Goal: Information Seeking & Learning: Learn about a topic

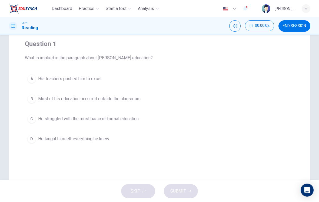
scroll to position [46, 0]
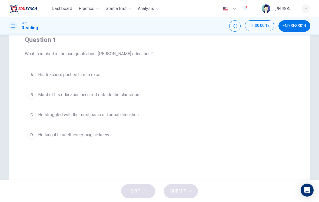
click at [31, 97] on div "B" at bounding box center [31, 94] width 9 height 9
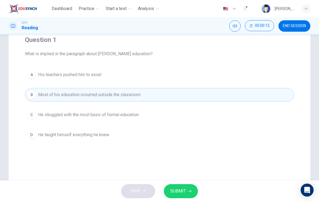
click at [188, 197] on button "SUBMIT" at bounding box center [181, 191] width 34 height 14
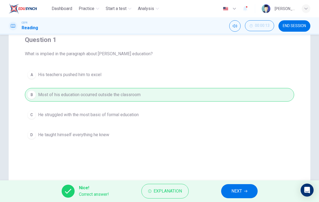
click at [244, 193] on button "NEXT" at bounding box center [239, 191] width 37 height 14
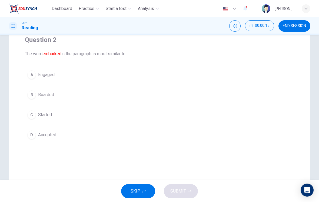
click at [35, 117] on div "C" at bounding box center [31, 114] width 9 height 9
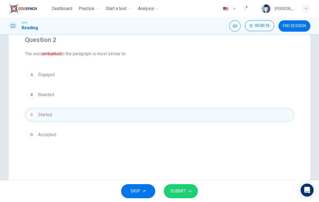
click at [186, 195] on button "SUBMIT" at bounding box center [181, 191] width 34 height 14
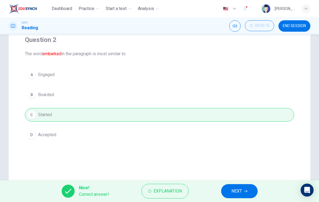
click at [243, 192] on button "NEXT" at bounding box center [239, 191] width 37 height 14
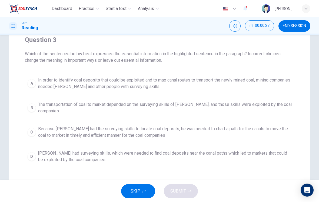
click at [35, 80] on div "A" at bounding box center [31, 83] width 9 height 9
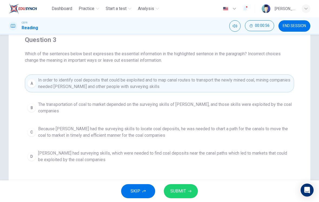
click at [189, 192] on icon "button" at bounding box center [189, 190] width 3 height 3
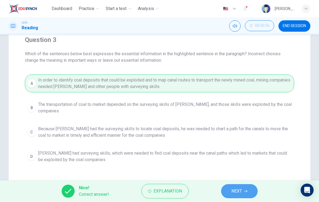
click at [241, 197] on button "NEXT" at bounding box center [239, 191] width 37 height 14
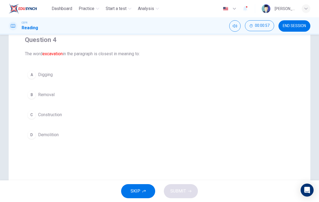
click at [31, 73] on div "A" at bounding box center [31, 74] width 9 height 9
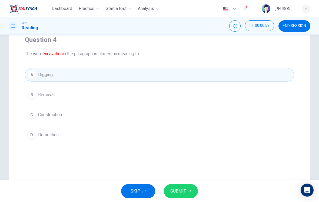
click at [184, 194] on span "SUBMIT" at bounding box center [179, 191] width 16 height 8
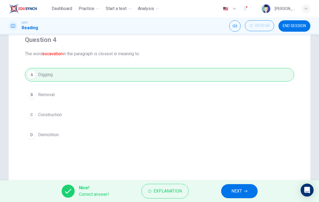
click at [240, 193] on span "NEXT" at bounding box center [237, 191] width 11 height 8
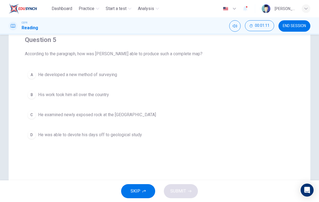
click at [31, 101] on button "B His work took him all over the country" at bounding box center [160, 95] width 270 height 14
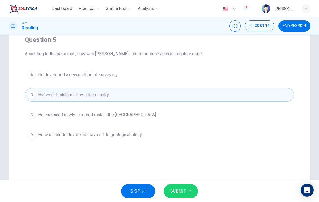
click at [187, 192] on button "SUBMIT" at bounding box center [181, 191] width 34 height 14
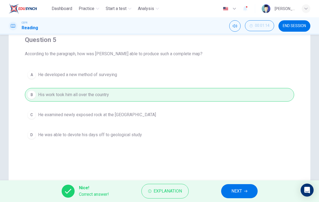
click at [243, 194] on button "NEXT" at bounding box center [239, 191] width 37 height 14
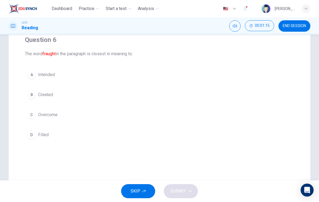
click at [32, 134] on div "D" at bounding box center [31, 134] width 9 height 9
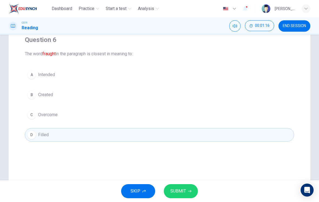
click at [189, 192] on icon "button" at bounding box center [189, 190] width 3 height 3
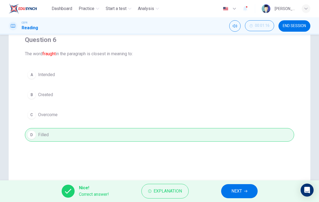
click at [245, 195] on button "NEXT" at bounding box center [239, 191] width 37 height 14
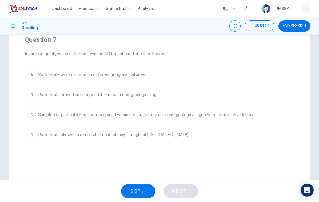
click at [33, 141] on button "D Rock strata showed a remarkable consistency throughout [GEOGRAPHIC_DATA]" at bounding box center [160, 135] width 270 height 14
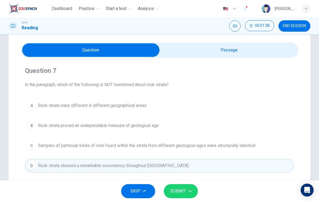
scroll to position [20, 0]
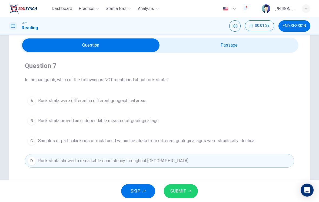
click at [257, 50] on input "checkbox" at bounding box center [90, 45] width 417 height 14
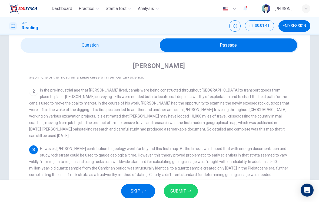
scroll to position [72, 0]
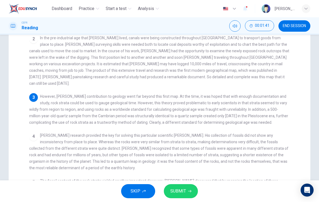
click at [276, 133] on span "[PERSON_NAME] research provided the key for solving this particular scientific …" at bounding box center [159, 151] width 260 height 37
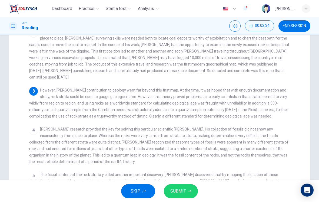
scroll to position [104, 0]
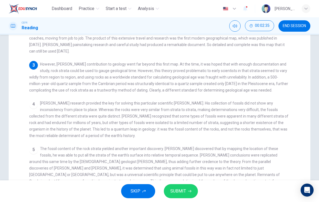
click at [236, 146] on span "The fossil content of the rock strata yielded another important discovery. [PER…" at bounding box center [155, 167] width 252 height 43
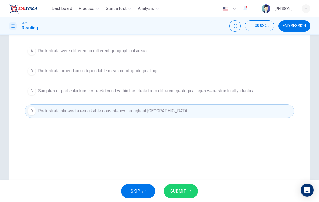
scroll to position [68, 0]
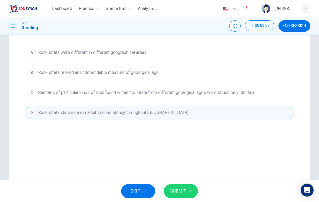
click at [192, 193] on button "SUBMIT" at bounding box center [181, 191] width 34 height 14
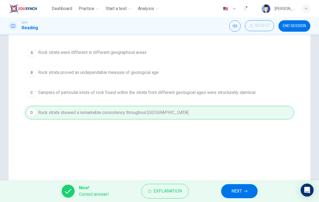
click at [237, 197] on button "NEXT" at bounding box center [239, 191] width 37 height 14
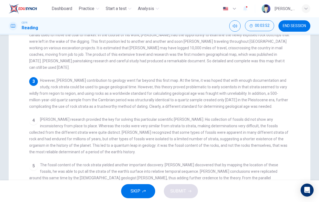
scroll to position [98, 0]
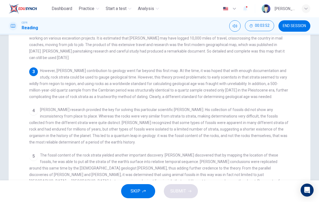
click at [287, 161] on div "5 The fossil content of the rock strata yielded another important discovery. [P…" at bounding box center [159, 174] width 261 height 45
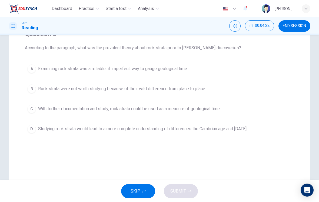
scroll to position [48, 0]
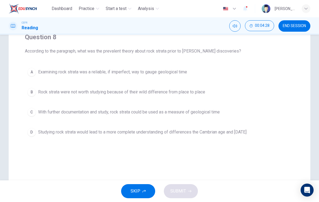
click at [200, 95] on span "Rock strata were not worth studying because of their wild difference from place…" at bounding box center [121, 92] width 167 height 6
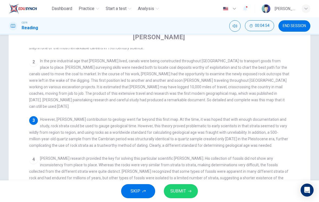
scroll to position [42, 0]
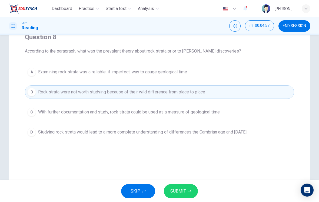
click at [191, 192] on icon "button" at bounding box center [189, 190] width 3 height 3
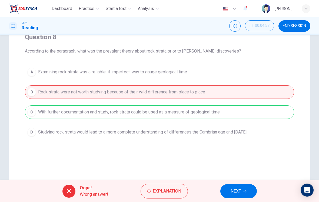
click at [168, 198] on button "Explanation" at bounding box center [164, 191] width 47 height 15
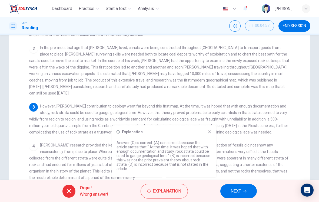
scroll to position [63, 0]
click at [212, 134] on icon at bounding box center [210, 132] width 4 height 4
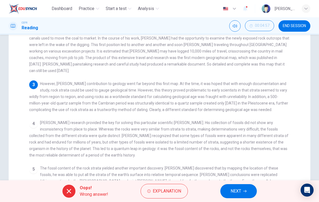
scroll to position [101, 0]
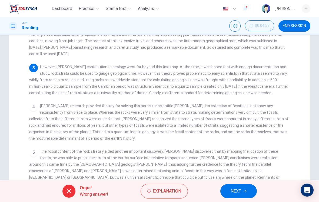
click at [249, 132] on div "4 [PERSON_NAME] research provided the key for solving this particular scientifi…" at bounding box center [159, 122] width 261 height 39
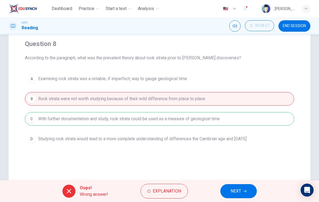
scroll to position [40, 0]
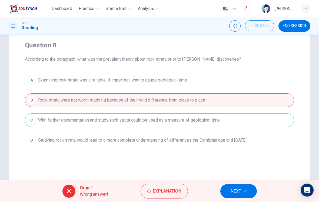
click at [243, 193] on button "NEXT" at bounding box center [239, 191] width 37 height 14
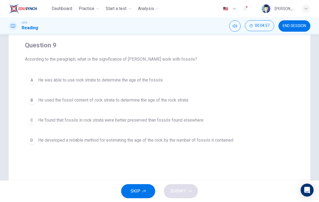
scroll to position [38, 0]
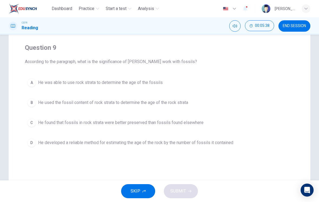
click at [73, 106] on button "B He used the fossil content of rock strata to determine the age of the rock st…" at bounding box center [160, 103] width 270 height 14
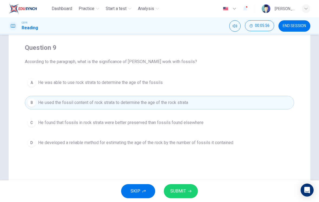
click at [186, 192] on span "SUBMIT" at bounding box center [179, 191] width 16 height 8
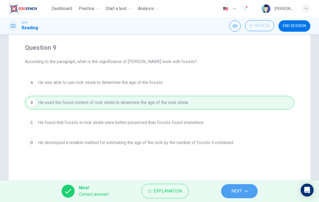
click at [231, 185] on button "NEXT" at bounding box center [239, 191] width 37 height 14
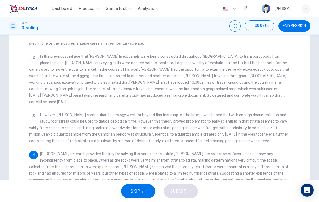
scroll to position [65, 0]
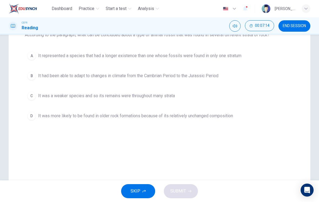
click at [30, 59] on div "A" at bounding box center [31, 55] width 9 height 9
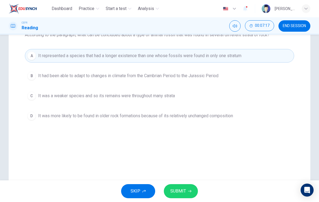
click at [187, 194] on button "SUBMIT" at bounding box center [181, 191] width 34 height 14
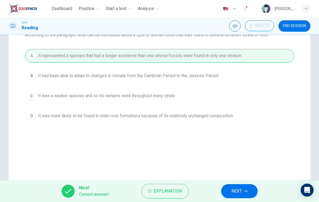
click at [243, 196] on button "NEXT" at bounding box center [239, 191] width 37 height 14
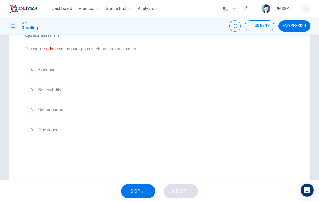
scroll to position [50, 0]
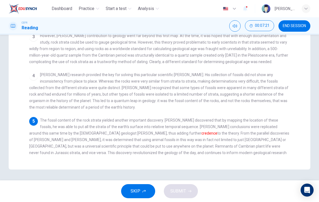
click at [283, 141] on div "5 The fossil content of the rock strata yielded another important discovery. [P…" at bounding box center [159, 139] width 261 height 45
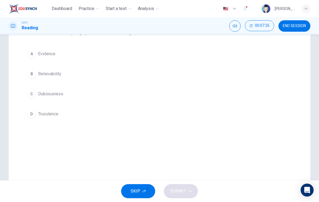
scroll to position [63, 0]
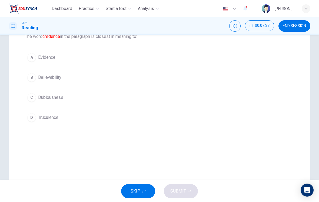
click at [32, 80] on div "B" at bounding box center [31, 77] width 9 height 9
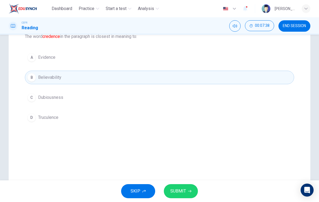
click at [177, 194] on span "SUBMIT" at bounding box center [179, 191] width 16 height 8
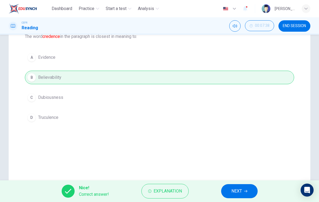
click at [243, 182] on div "Nice! Correct answer! Explanation NEXT" at bounding box center [159, 191] width 319 height 22
click at [230, 191] on button "NEXT" at bounding box center [239, 191] width 37 height 14
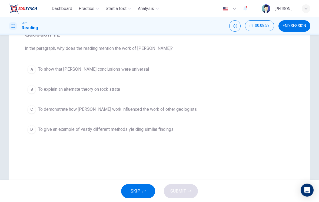
scroll to position [49, 0]
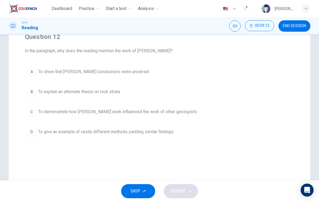
click at [37, 74] on button "A To show that [PERSON_NAME] conclusions were universal" at bounding box center [160, 72] width 270 height 14
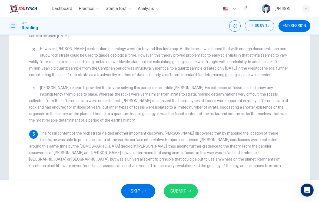
scroll to position [128, 0]
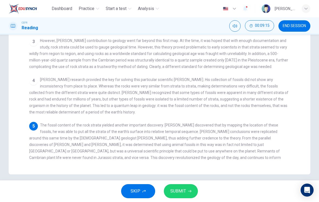
click at [37, 94] on div "4 [PERSON_NAME] research provided the key for solving this particular scientifi…" at bounding box center [159, 95] width 261 height 39
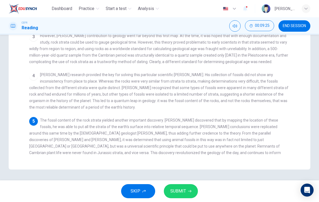
scroll to position [133, 0]
checkbox input "false"
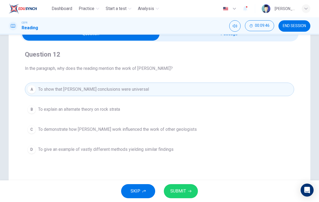
scroll to position [32, 0]
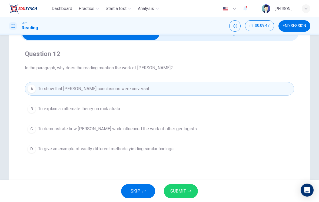
click at [181, 194] on span "SUBMIT" at bounding box center [179, 191] width 16 height 8
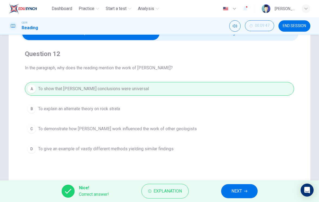
click at [230, 194] on button "NEXT" at bounding box center [239, 191] width 37 height 14
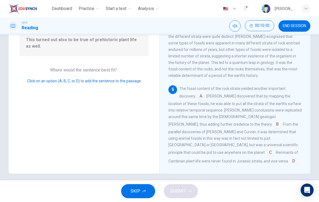
scroll to position [60, 0]
click at [266, 149] on input at bounding box center [270, 153] width 9 height 9
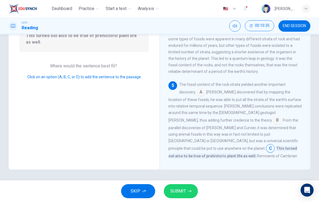
scroll to position [64, 0]
click at [181, 196] on button "SUBMIT" at bounding box center [181, 191] width 34 height 14
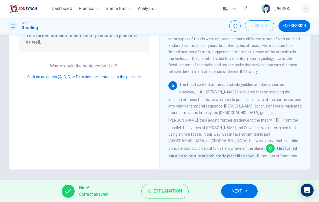
click at [237, 189] on span "NEXT" at bounding box center [237, 191] width 11 height 8
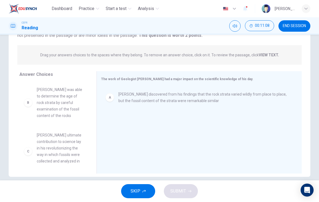
scroll to position [0, 0]
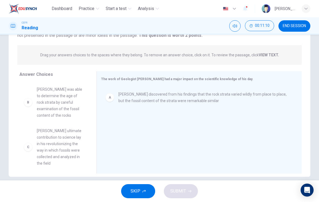
click at [45, 103] on div "[PERSON_NAME] ultimate contribution to science lay in his revolutionizing the w…" at bounding box center [53, 123] width 68 height 83
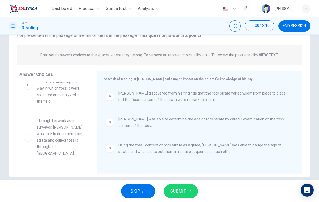
scroll to position [32, 0]
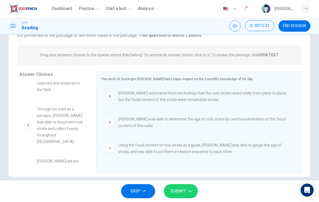
click at [182, 190] on span "SUBMIT" at bounding box center [179, 191] width 16 height 8
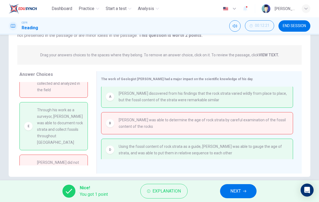
click at [151, 194] on button "Explanation" at bounding box center [163, 191] width 47 height 15
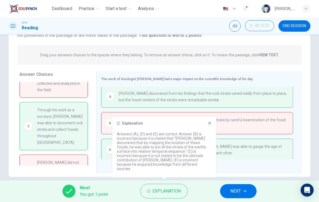
click at [210, 125] on icon at bounding box center [209, 123] width 3 height 3
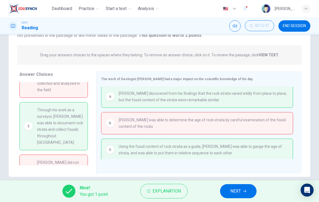
click at [159, 189] on span "Explanation" at bounding box center [167, 191] width 28 height 8
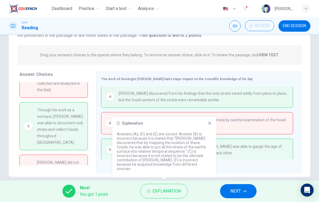
click at [209, 125] on icon at bounding box center [209, 123] width 3 height 3
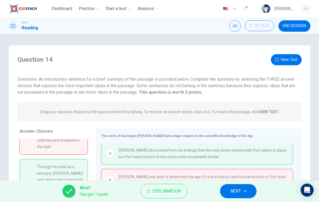
scroll to position [0, 0]
click at [289, 62] on button "View Text" at bounding box center [286, 59] width 31 height 11
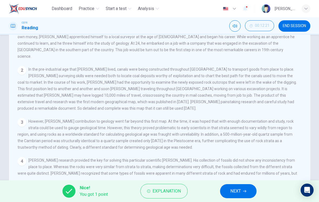
scroll to position [10, 0]
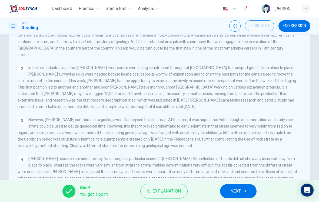
click at [244, 196] on button "NEXT" at bounding box center [238, 191] width 37 height 14
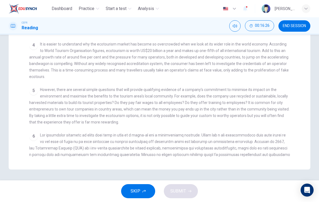
scroll to position [101, 0]
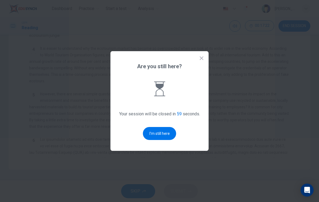
click at [162, 136] on button "I'm still here" at bounding box center [159, 133] width 33 height 13
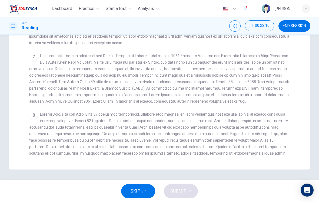
scroll to position [244, 0]
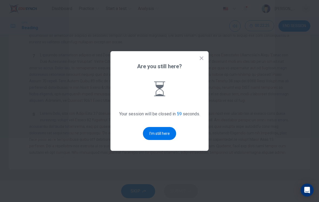
click at [162, 134] on button "I'm still here" at bounding box center [159, 133] width 33 height 13
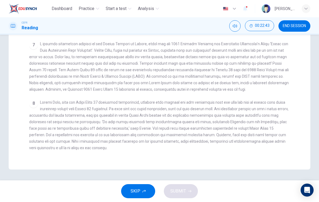
scroll to position [260, 0]
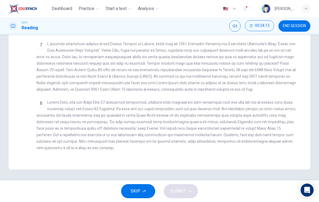
checkbox input "false"
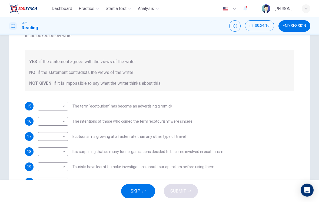
scroll to position [77, 0]
click at [45, 110] on body "Dashboard Practice Start a test Analysis English en ​ [PERSON_NAME] [PERSON_NAM…" at bounding box center [159, 101] width 319 height 202
click at [41, 116] on li "YES" at bounding box center [53, 115] width 30 height 9
type input "YES"
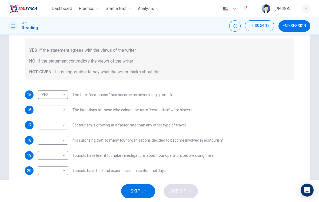
scroll to position [89, 0]
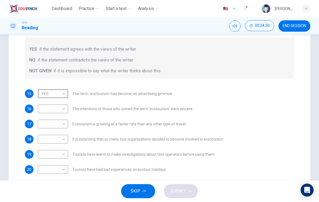
click at [41, 110] on body "Dashboard Practice Start a test Analysis English en ​ [PERSON_NAME] [PERSON_NAM…" at bounding box center [159, 101] width 319 height 202
click at [40, 127] on li "NO" at bounding box center [53, 126] width 30 height 9
type input "NO"
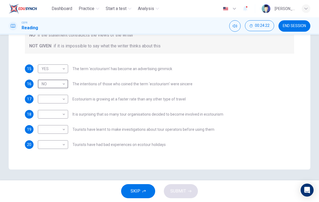
scroll to position [114, 0]
click at [43, 101] on body "Dashboard Practice Start a test Analysis English en ​ [PERSON_NAME] [PERSON_NAM…" at bounding box center [159, 101] width 319 height 202
click at [44, 106] on li "YES" at bounding box center [53, 107] width 30 height 9
type input "YES"
click at [44, 115] on body "Dashboard Practice Start a test Analysis English en ​ [PERSON_NAME] [PERSON_NAM…" at bounding box center [159, 101] width 319 height 202
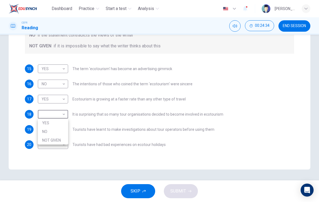
click at [42, 141] on li "NOT GIVEN" at bounding box center [53, 140] width 30 height 9
type input "NOT GIVEN"
click at [44, 127] on body "Dashboard Practice Start a test Analysis English en ​ [PERSON_NAME] [PERSON_NAM…" at bounding box center [159, 101] width 319 height 202
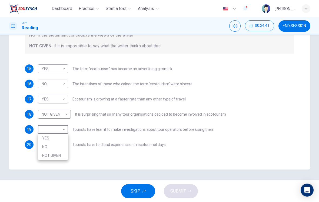
click at [44, 137] on li "YES" at bounding box center [53, 138] width 30 height 9
type input "YES"
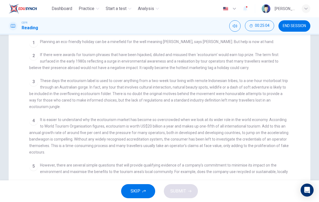
scroll to position [47, 0]
checkbox input "false"
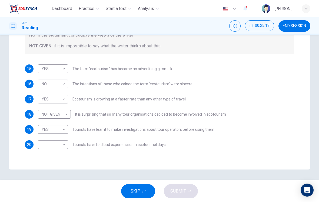
click at [56, 144] on body "Dashboard Practice Start a test Analysis English en ​ [PERSON_NAME] [PERSON_NAM…" at bounding box center [159, 101] width 319 height 202
click at [58, 169] on li "NOT GIVEN" at bounding box center [53, 170] width 30 height 9
type input "NOT GIVEN"
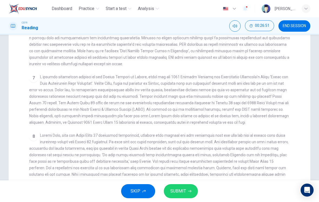
scroll to position [241, 0]
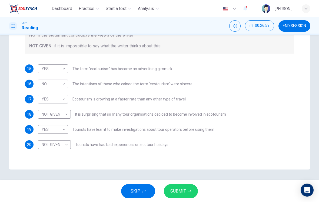
checkbox input "false"
click at [51, 130] on body "Dashboard Practice Start a test Analysis English en ​ [PERSON_NAME] [PERSON_NAM…" at bounding box center [159, 101] width 319 height 202
click at [46, 143] on li "NO" at bounding box center [53, 146] width 30 height 9
type input "NO"
click at [186, 194] on button "SUBMIT" at bounding box center [181, 191] width 34 height 14
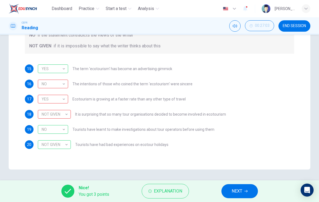
click at [50, 116] on div "NOT GIVEN" at bounding box center [53, 114] width 31 height 15
click at [49, 115] on div "NOT GIVEN" at bounding box center [53, 114] width 31 height 15
click at [49, 101] on div "YES" at bounding box center [52, 98] width 28 height 15
click at [49, 102] on div "YES" at bounding box center [52, 98] width 28 height 15
click at [48, 83] on div "NO" at bounding box center [52, 83] width 28 height 15
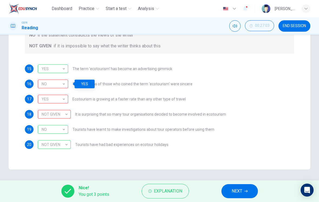
click at [47, 87] on div "NO" at bounding box center [52, 83] width 28 height 15
click at [164, 197] on button "Explanation" at bounding box center [165, 191] width 47 height 15
click at [77, 114] on span "It is surprising that so many tour organisations decided to become involved in …" at bounding box center [150, 114] width 151 height 4
click at [161, 191] on span "Explanation" at bounding box center [168, 191] width 28 height 8
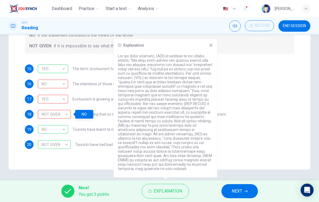
click at [209, 49] on div "Explanation" at bounding box center [166, 108] width 104 height 139
click at [215, 44] on div "Explanation" at bounding box center [166, 108] width 104 height 139
click at [239, 191] on span "NEXT" at bounding box center [237, 191] width 11 height 8
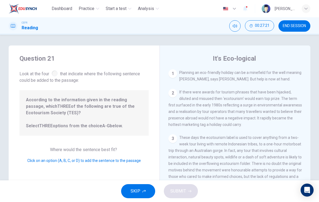
scroll to position [0, 0]
click at [147, 189] on button "SKIP" at bounding box center [138, 191] width 34 height 14
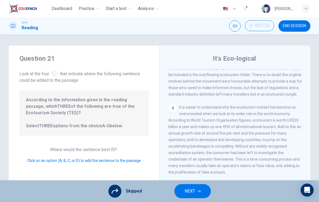
scroll to position [89, 0]
click at [200, 187] on button "NEXT" at bounding box center [193, 191] width 37 height 14
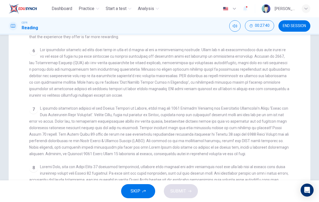
scroll to position [260, 0]
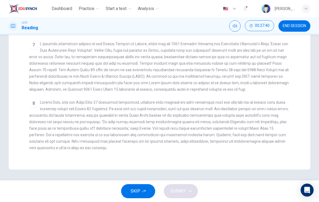
click at [37, 60] on span at bounding box center [159, 67] width 260 height 50
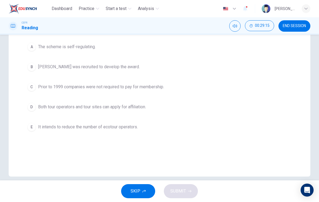
scroll to position [84, 0]
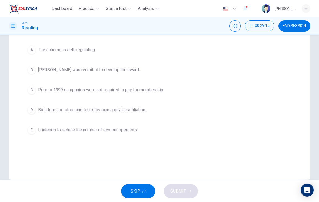
click at [30, 108] on div "D" at bounding box center [31, 110] width 9 height 9
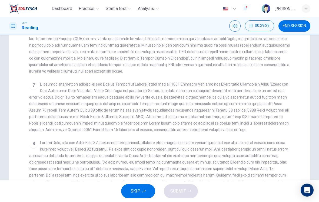
scroll to position [93, 0]
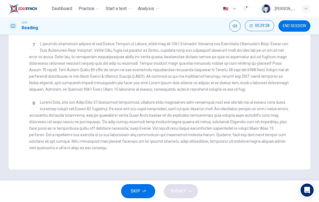
click at [274, 102] on span at bounding box center [159, 125] width 260 height 50
checkbox input "false"
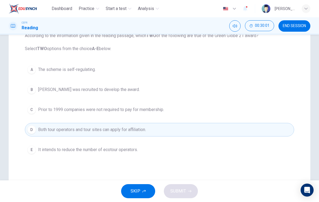
scroll to position [63, 0]
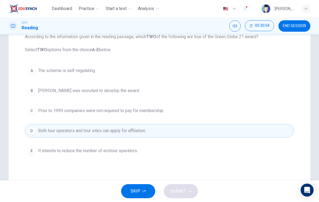
click at [251, 117] on button "C Prior to 1999 companies were not required to pay for membership." at bounding box center [160, 111] width 270 height 14
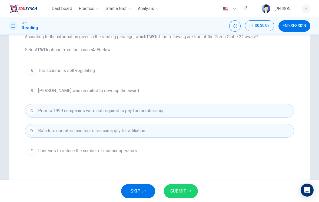
click at [184, 189] on span "SUBMIT" at bounding box center [179, 191] width 16 height 8
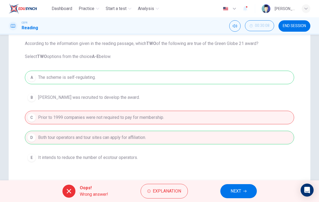
scroll to position [55, 0]
click at [169, 189] on span "Explanation" at bounding box center [167, 191] width 28 height 8
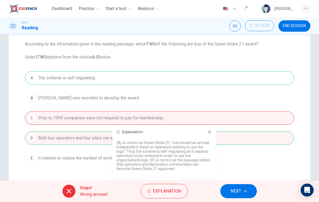
click at [209, 135] on div "Explanation (A) is correct as Green Globe 21, "introduced an annual, independen…" at bounding box center [164, 151] width 104 height 52
click at [206, 133] on div "Explanation" at bounding box center [164, 132] width 95 height 4
click at [206, 134] on div "Explanation (A) is correct as Green Globe 21, "introduced an annual, independen…" at bounding box center [164, 151] width 104 height 52
click at [208, 133] on icon at bounding box center [210, 132] width 4 height 4
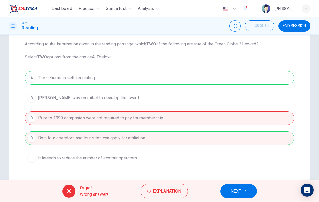
click at [239, 194] on span "NEXT" at bounding box center [236, 191] width 11 height 8
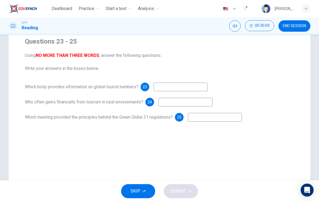
scroll to position [44, 0]
click at [193, 102] on input at bounding box center [186, 102] width 54 height 9
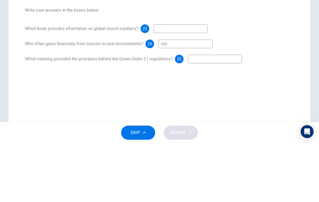
type input "city"
click at [237, 81] on div "Questions 23 - 25 Using NO MORE THAN THREE WORDS , answer the following questio…" at bounding box center [160, 111] width 302 height 218
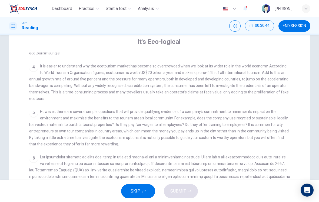
scroll to position [155, 0]
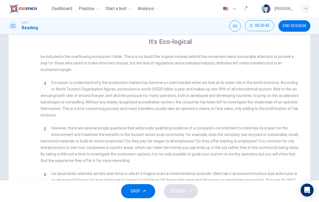
checkbox input "false"
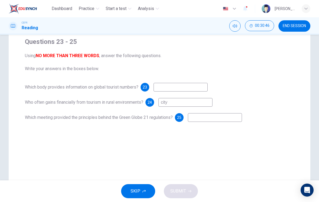
click at [187, 90] on input at bounding box center [181, 87] width 54 height 9
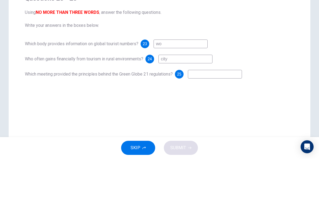
type input "w"
type input "World Tour Organisation"
click at [219, 113] on input at bounding box center [215, 117] width 54 height 9
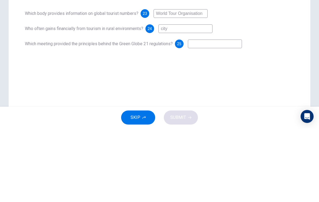
click at [253, 71] on div "Questions 23 - 25 Using NO MORE THAN THREE WORDS , answer the following questio…" at bounding box center [160, 111] width 302 height 218
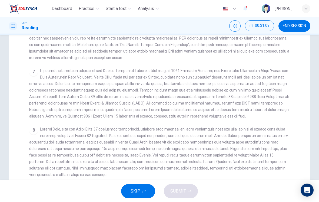
scroll to position [108, 0]
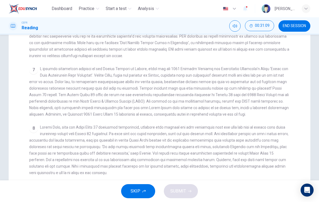
click at [266, 129] on div "8" at bounding box center [159, 150] width 261 height 52
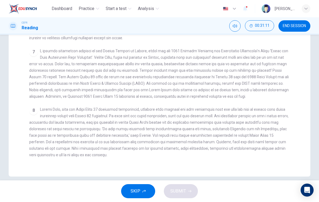
scroll to position [126, 0]
click at [264, 145] on span at bounding box center [159, 131] width 260 height 50
checkbox input "false"
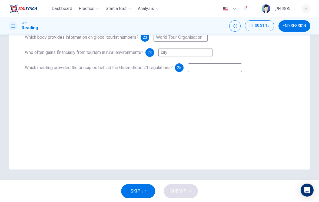
scroll to position [94, 0]
click at [231, 70] on input at bounding box center [215, 67] width 54 height 9
type input "Agenda 21"
click at [259, 61] on div "Which body provides information on global tourist numbers? 23 World Tour Organi…" at bounding box center [160, 52] width 270 height 39
click at [186, 188] on button "SUBMIT" at bounding box center [181, 191] width 34 height 14
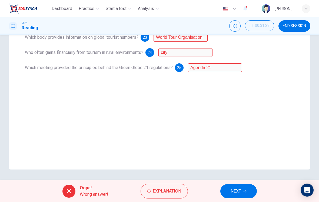
scroll to position [83, 0]
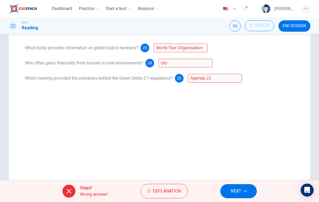
click at [170, 197] on button "Explanation" at bounding box center [164, 191] width 47 height 15
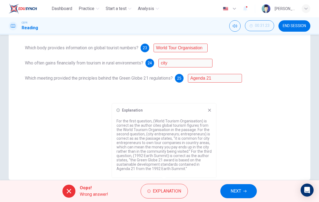
click at [207, 113] on div "Explanation For the first question, (World Tourism Organisation) is correct as …" at bounding box center [164, 141] width 104 height 74
click at [208, 111] on icon at bounding box center [210, 110] width 4 height 4
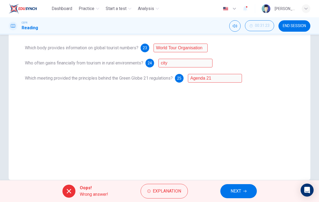
click at [244, 189] on icon "button" at bounding box center [245, 190] width 3 height 3
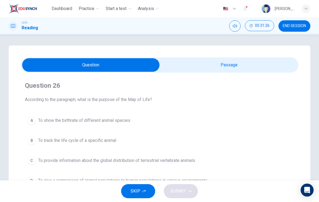
scroll to position [0, 0]
click at [245, 66] on input "checkbox" at bounding box center [90, 65] width 417 height 14
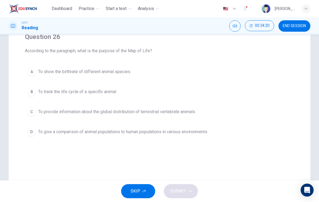
scroll to position [49, 0]
click at [195, 111] on span "To provide information about the global distribution of terrestrial vertebrate …" at bounding box center [116, 111] width 157 height 6
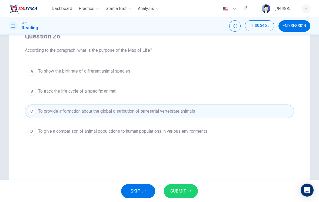
click at [180, 194] on span "SUBMIT" at bounding box center [179, 191] width 16 height 8
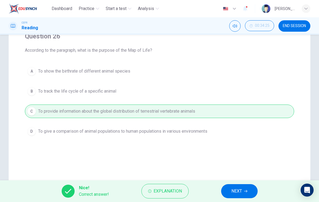
click at [235, 192] on span "NEXT" at bounding box center [237, 191] width 11 height 8
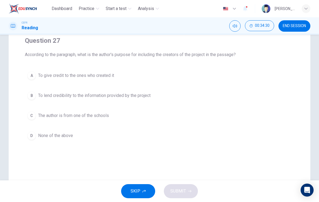
scroll to position [52, 0]
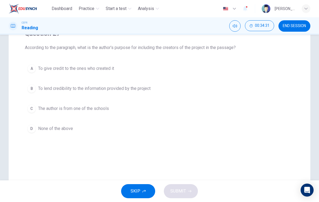
click at [157, 90] on button "B To lend credibility to the information provided by the project" at bounding box center [160, 89] width 270 height 14
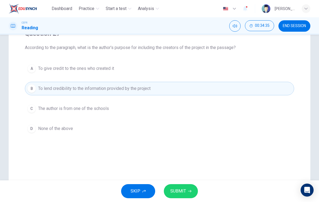
click at [186, 192] on button "SUBMIT" at bounding box center [181, 191] width 34 height 14
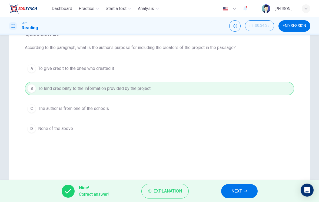
click at [243, 188] on button "NEXT" at bounding box center [239, 191] width 37 height 14
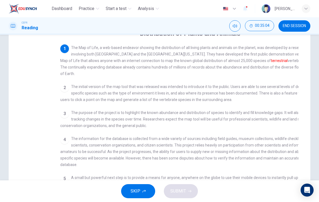
checkbox input "false"
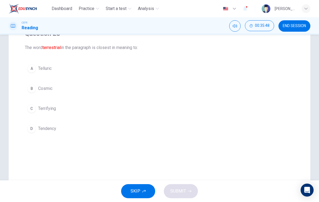
click at [36, 89] on div "B" at bounding box center [31, 88] width 9 height 9
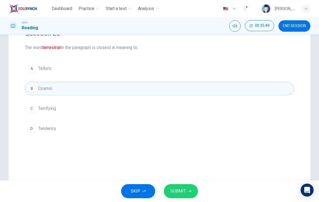
click at [190, 188] on button "SUBMIT" at bounding box center [181, 191] width 34 height 14
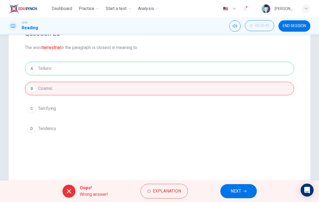
click at [168, 197] on button "Explanation" at bounding box center [164, 191] width 47 height 15
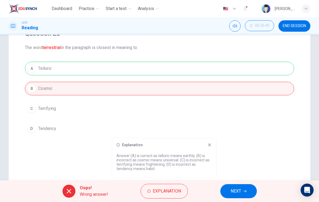
click at [241, 196] on button "NEXT" at bounding box center [239, 191] width 37 height 14
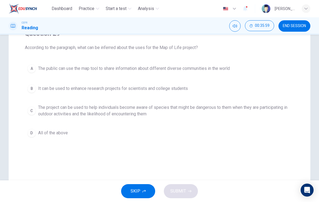
click at [34, 86] on div "B" at bounding box center [31, 88] width 9 height 9
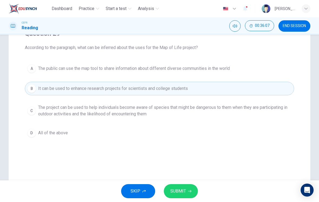
click at [68, 137] on button "D All of the above" at bounding box center [160, 133] width 270 height 14
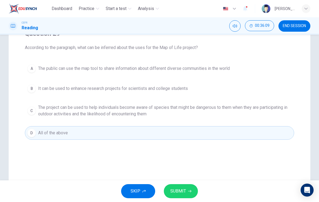
click at [179, 197] on button "SUBMIT" at bounding box center [181, 191] width 34 height 14
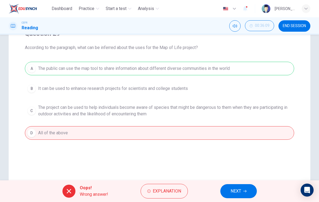
click at [175, 194] on span "Explanation" at bounding box center [167, 191] width 28 height 8
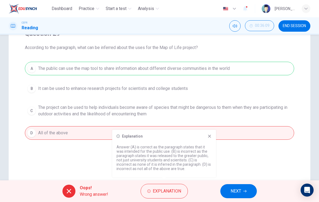
click at [242, 194] on button "NEXT" at bounding box center [239, 191] width 37 height 14
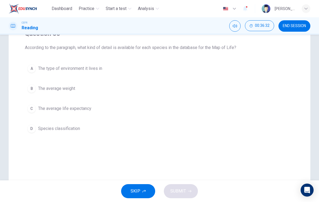
click at [29, 71] on div "A" at bounding box center [31, 68] width 9 height 9
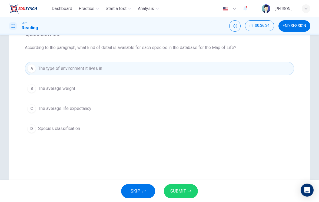
click at [187, 193] on button "SUBMIT" at bounding box center [181, 191] width 34 height 14
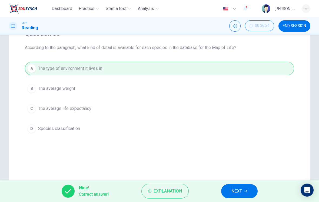
click at [239, 193] on span "NEXT" at bounding box center [237, 191] width 11 height 8
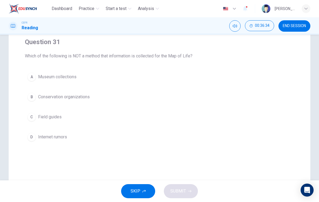
scroll to position [43, 0]
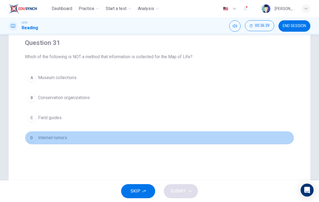
click at [31, 138] on div "D" at bounding box center [31, 137] width 9 height 9
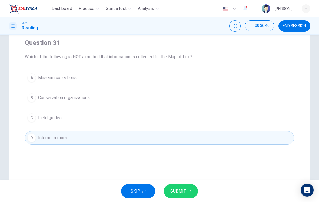
click at [185, 194] on span "SUBMIT" at bounding box center [179, 191] width 16 height 8
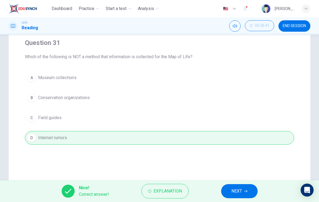
click at [240, 194] on span "NEXT" at bounding box center [237, 191] width 11 height 8
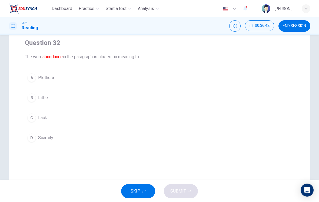
click at [31, 79] on div "A" at bounding box center [31, 77] width 9 height 9
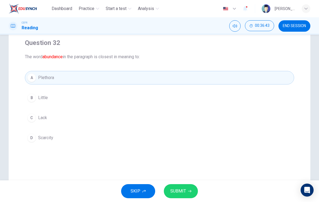
click at [185, 191] on span "SUBMIT" at bounding box center [179, 191] width 16 height 8
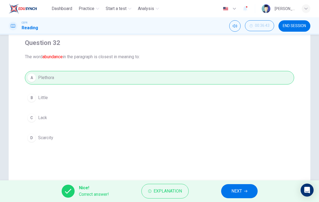
click at [237, 187] on button "NEXT" at bounding box center [239, 191] width 37 height 14
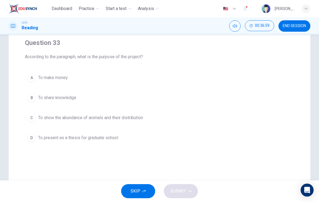
click at [33, 99] on div "B" at bounding box center [31, 97] width 9 height 9
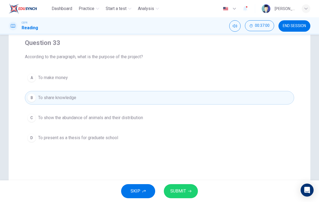
click at [178, 197] on button "SUBMIT" at bounding box center [181, 191] width 34 height 14
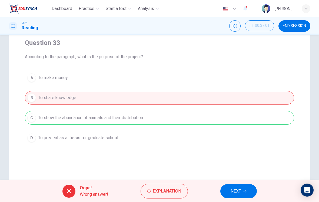
click at [243, 188] on button "NEXT" at bounding box center [239, 191] width 37 height 14
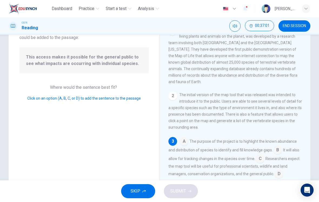
scroll to position [54, 0]
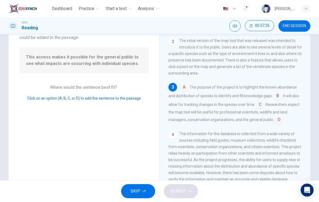
click at [261, 109] on input at bounding box center [260, 105] width 9 height 9
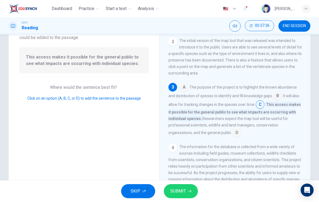
click at [194, 191] on button "SUBMIT" at bounding box center [181, 191] width 34 height 14
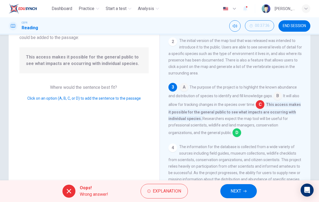
click at [244, 198] on button "NEXT" at bounding box center [239, 191] width 37 height 14
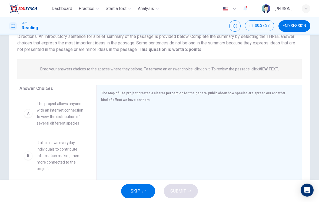
scroll to position [62, 0]
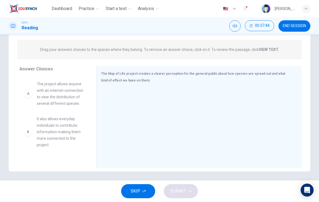
click at [68, 97] on div "B It also allows everyday individuals to contribute information making them mor…" at bounding box center [53, 118] width 68 height 83
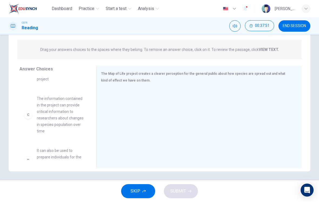
scroll to position [74, 0]
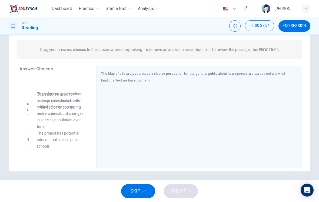
click at [70, 107] on div "A The project allows anyone with an internet connection to view the distributio…" at bounding box center [55, 118] width 73 height 83
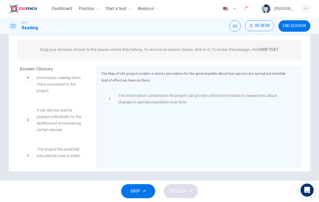
scroll to position [58, 0]
click at [57, 116] on span "It can also be used to prepare individuals for the likelihood of encountering c…" at bounding box center [60, 121] width 47 height 26
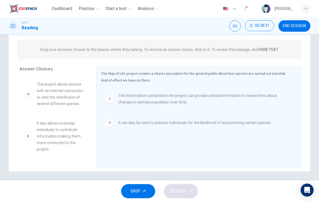
scroll to position [0, 0]
click at [62, 95] on span "The project allows anyone with an internet connection to view the distribution …" at bounding box center [60, 94] width 47 height 26
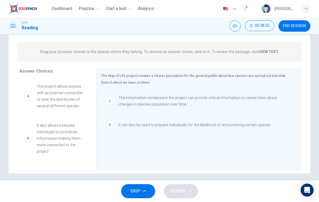
click at [63, 93] on span "The project allows anyone with an internet connection to view the distribution …" at bounding box center [60, 96] width 47 height 26
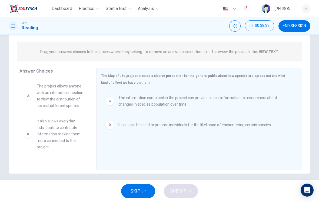
click at [58, 97] on div "B It also allows everyday individuals to contribute information making them mor…" at bounding box center [53, 120] width 68 height 83
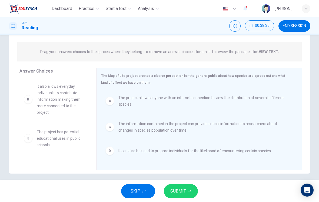
click at [181, 189] on span "SUBMIT" at bounding box center [179, 191] width 16 height 8
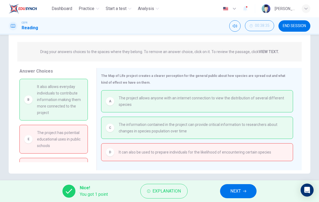
click at [171, 191] on span "Explanation" at bounding box center [167, 191] width 28 height 8
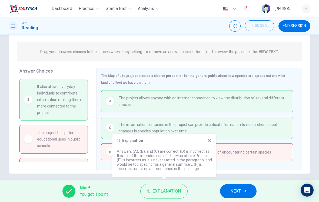
click at [208, 145] on div "Explanation Answers (A), (B), and (C) are correct. (D) is incorrect as this is …" at bounding box center [165, 155] width 104 height 43
click at [208, 144] on div "Explanation Answers (A), (B), and (C) are correct. (D) is incorrect as this is …" at bounding box center [165, 155] width 104 height 43
click at [208, 137] on div "Explanation Answers (A), (B), and (C) are correct. (D) is incorrect as this is …" at bounding box center [165, 155] width 104 height 43
click at [208, 142] on icon at bounding box center [210, 140] width 4 height 4
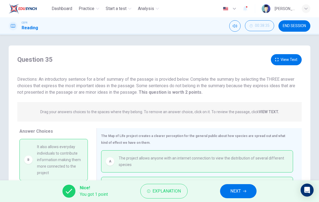
scroll to position [0, 0]
click at [289, 61] on button "View Text" at bounding box center [286, 59] width 31 height 11
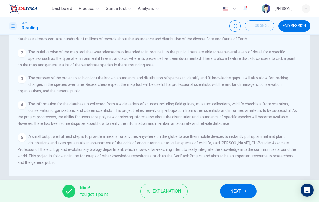
click at [277, 134] on div "View Question 1 The Map of Life, a web-based endeavor showing the distribution …" at bounding box center [161, 94] width 287 height 156
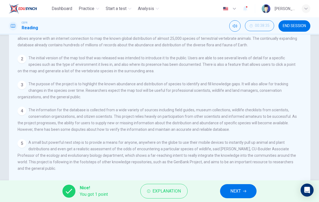
click at [280, 132] on div "4 The information for the database is collected from a wide variety of sources …" at bounding box center [158, 120] width 280 height 26
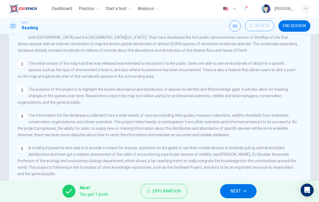
click at [287, 126] on span "The information for the database is collected from a wide variety of sources in…" at bounding box center [158, 125] width 280 height 24
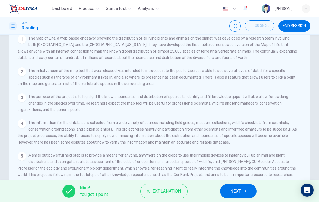
scroll to position [5, 0]
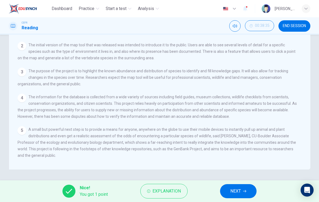
click at [283, 143] on span "A small but powerful next step is to provide a means for anyone, anywhere on th…" at bounding box center [157, 142] width 279 height 30
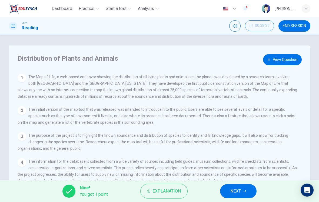
scroll to position [0, 0]
click at [280, 64] on button "View Question" at bounding box center [282, 59] width 39 height 11
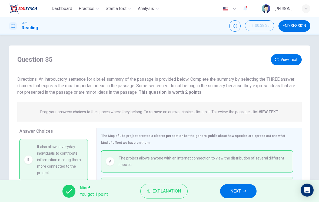
click at [289, 63] on button "View Text" at bounding box center [286, 59] width 31 height 11
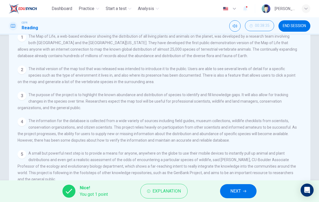
scroll to position [59, 0]
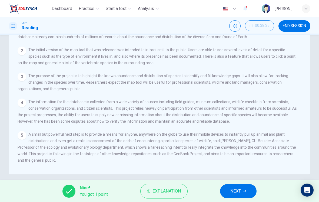
click at [278, 129] on div "View Question 1 The Map of Life, a web-based endeavor showing the distribution …" at bounding box center [161, 92] width 287 height 156
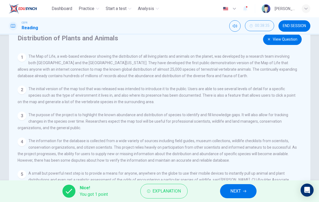
scroll to position [33, 0]
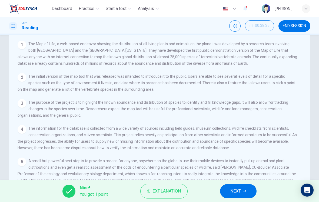
click at [290, 127] on div "4 The information for the database is collected from a wide variety of sources …" at bounding box center [158, 138] width 280 height 26
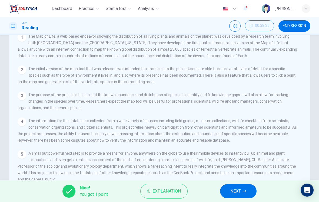
scroll to position [42, 0]
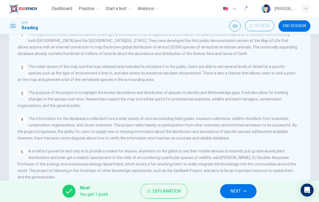
click at [290, 131] on div "4 The information for the database is collected from a wide variety of sources …" at bounding box center [158, 128] width 280 height 26
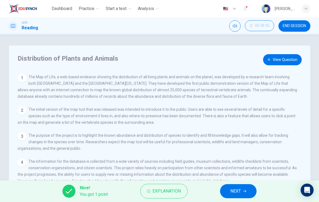
scroll to position [0, 0]
click at [290, 62] on button "View Question" at bounding box center [282, 59] width 39 height 11
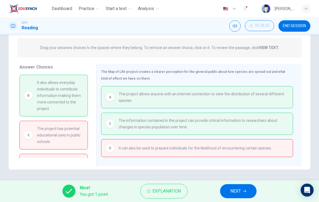
scroll to position [64, 0]
click at [301, 29] on button "END SESSION" at bounding box center [295, 25] width 32 height 11
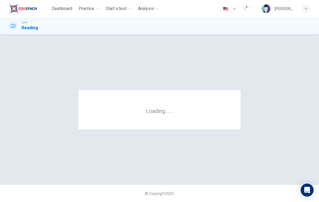
scroll to position [0, 0]
